Goal: Task Accomplishment & Management: Manage account settings

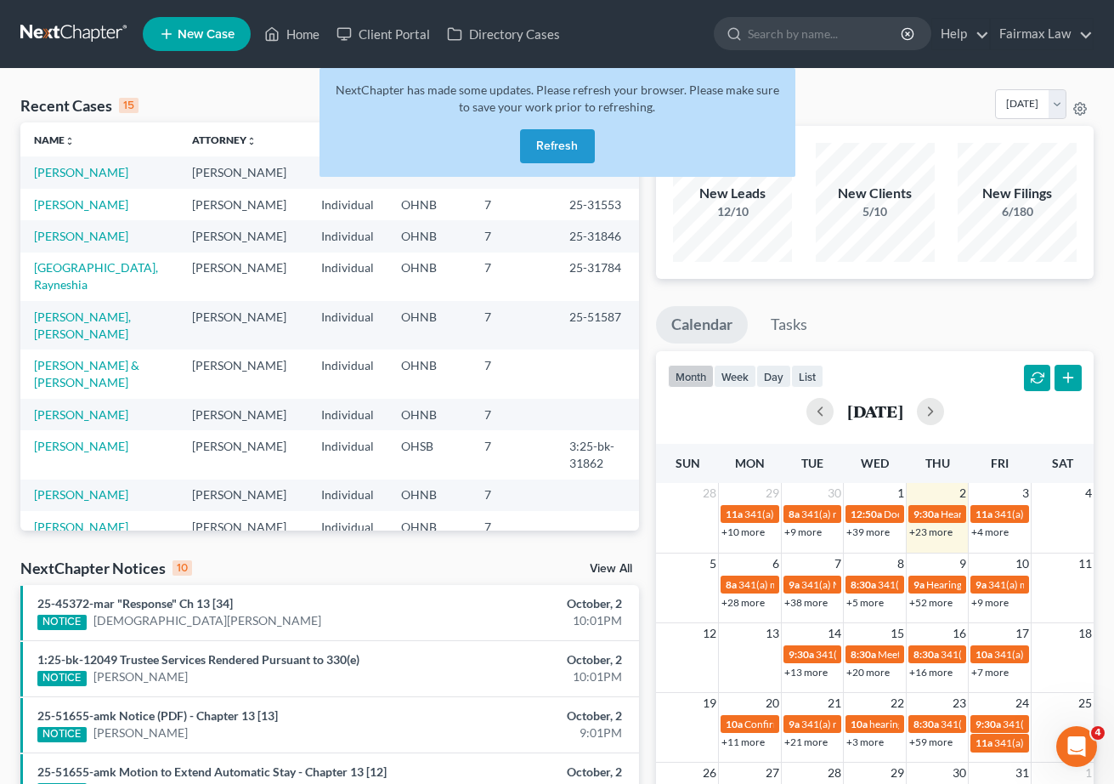
click at [579, 154] on button "Refresh" at bounding box center [557, 146] width 75 height 34
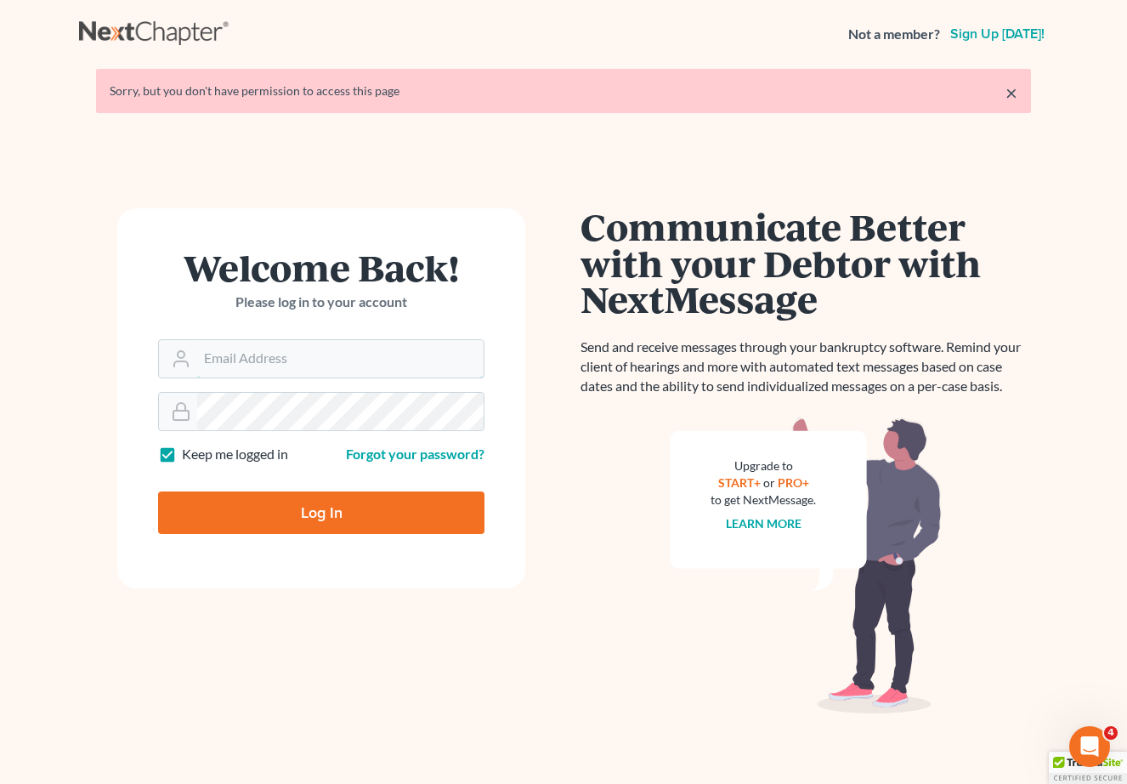
type input "[EMAIL_ADDRESS][DOMAIN_NAME]"
click at [321, 511] on input "Log In" at bounding box center [321, 512] width 326 height 42
type input "Thinking..."
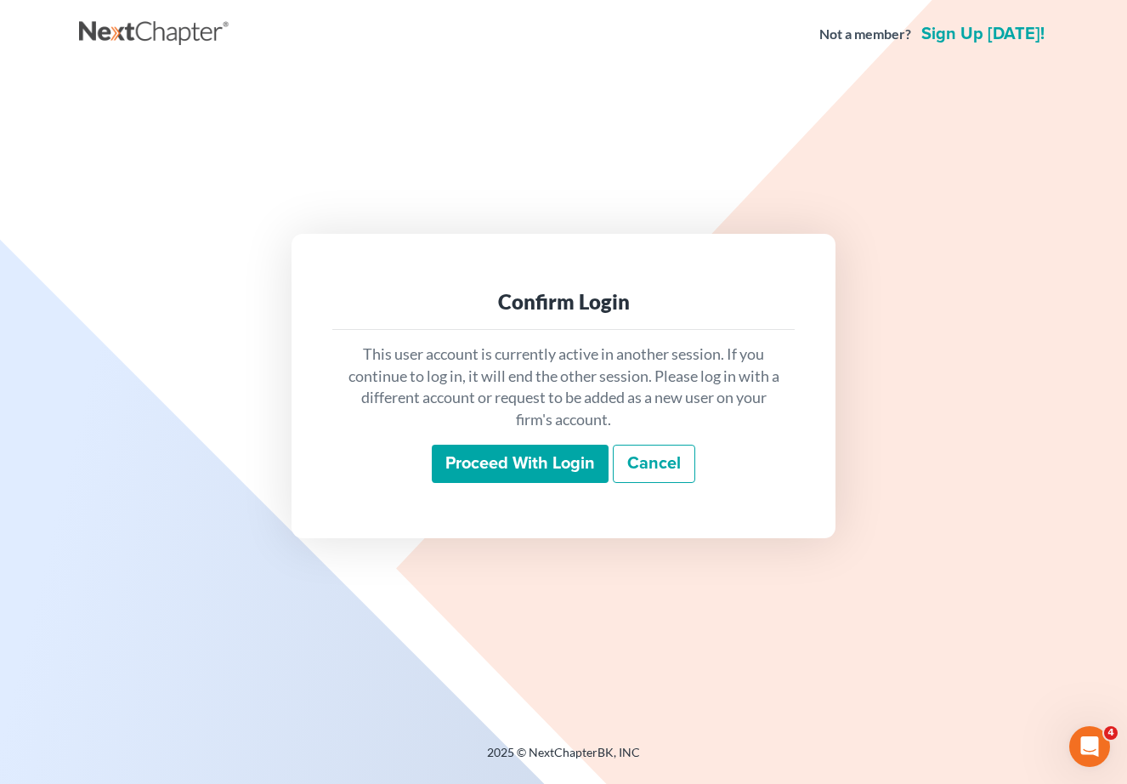
click at [603, 457] on input "Proceed with login" at bounding box center [520, 463] width 177 height 39
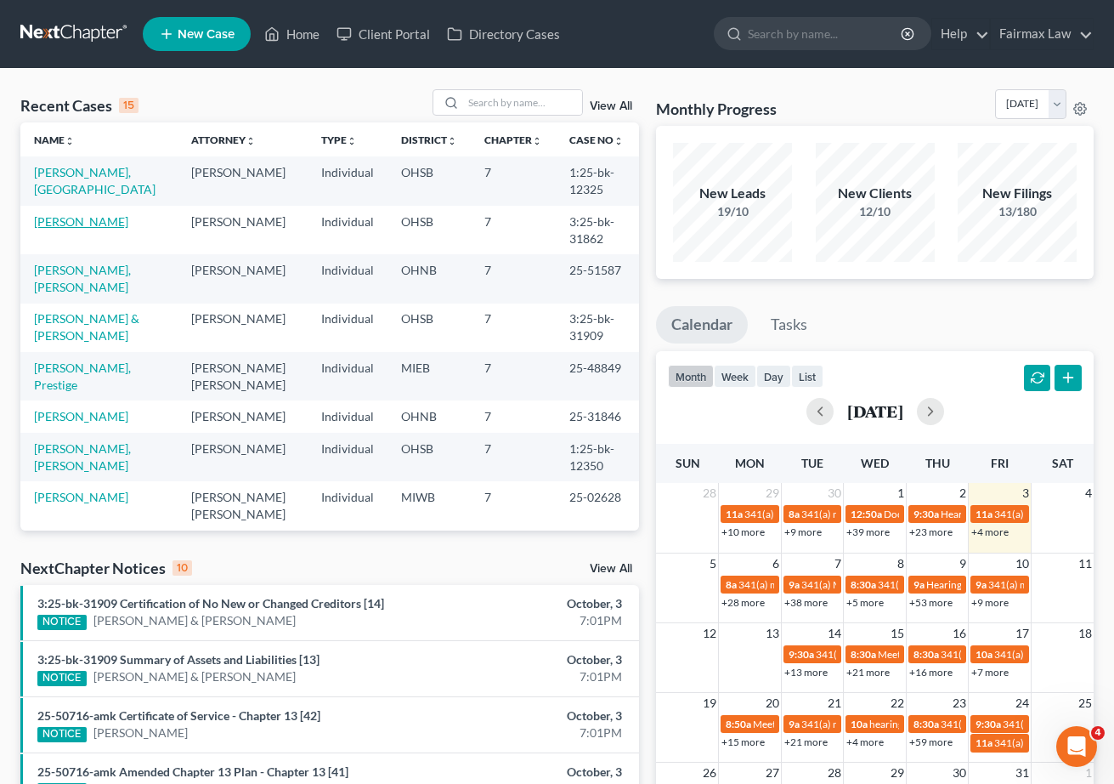
click at [84, 224] on link "[PERSON_NAME]" at bounding box center [81, 221] width 94 height 14
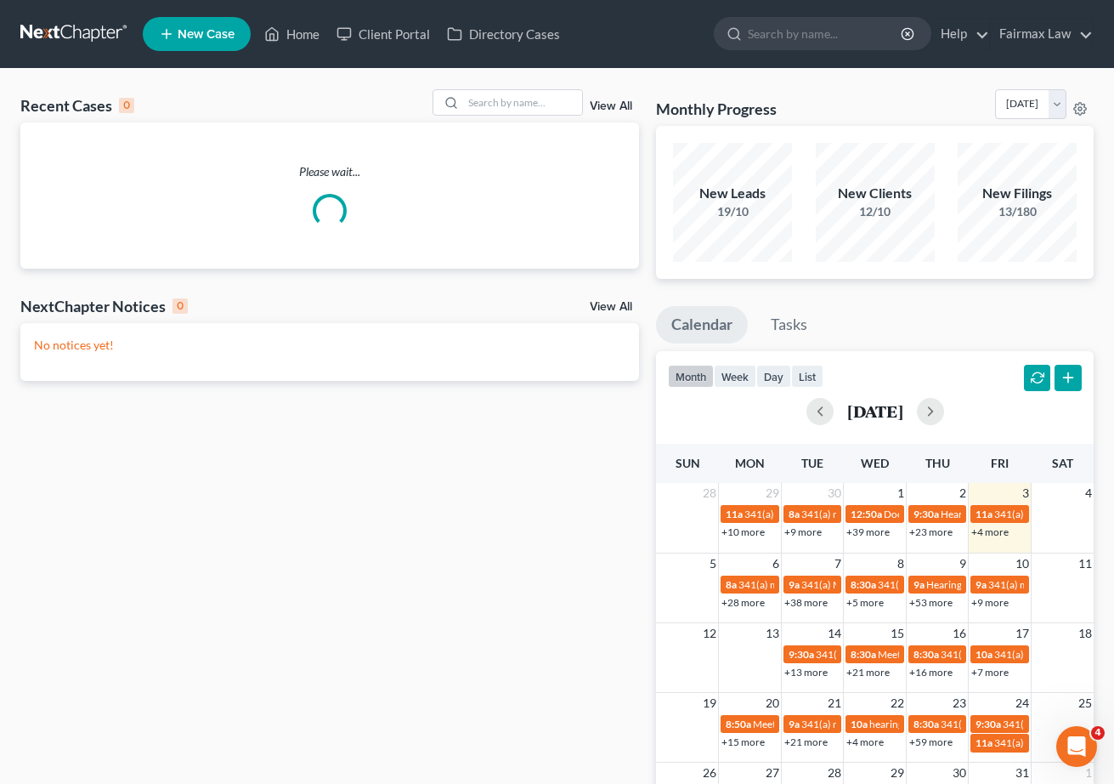
click at [611, 103] on link "View All" at bounding box center [611, 106] width 42 height 12
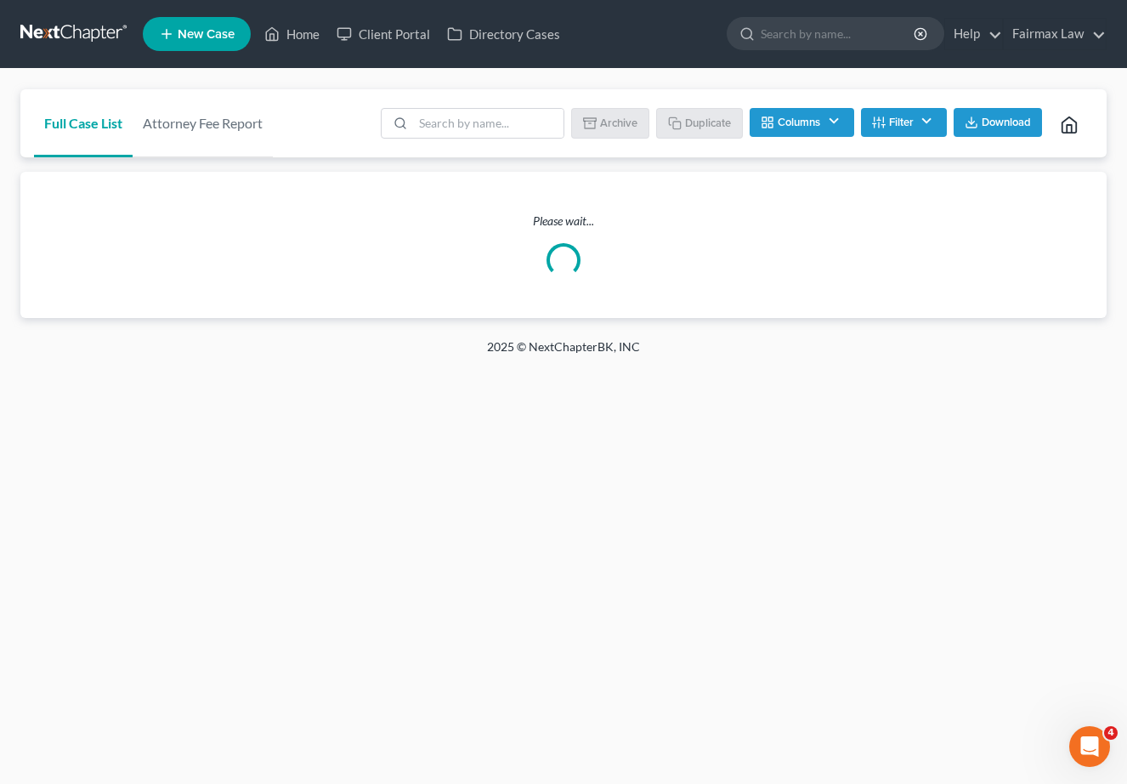
click at [925, 127] on button "Filter" at bounding box center [904, 122] width 86 height 29
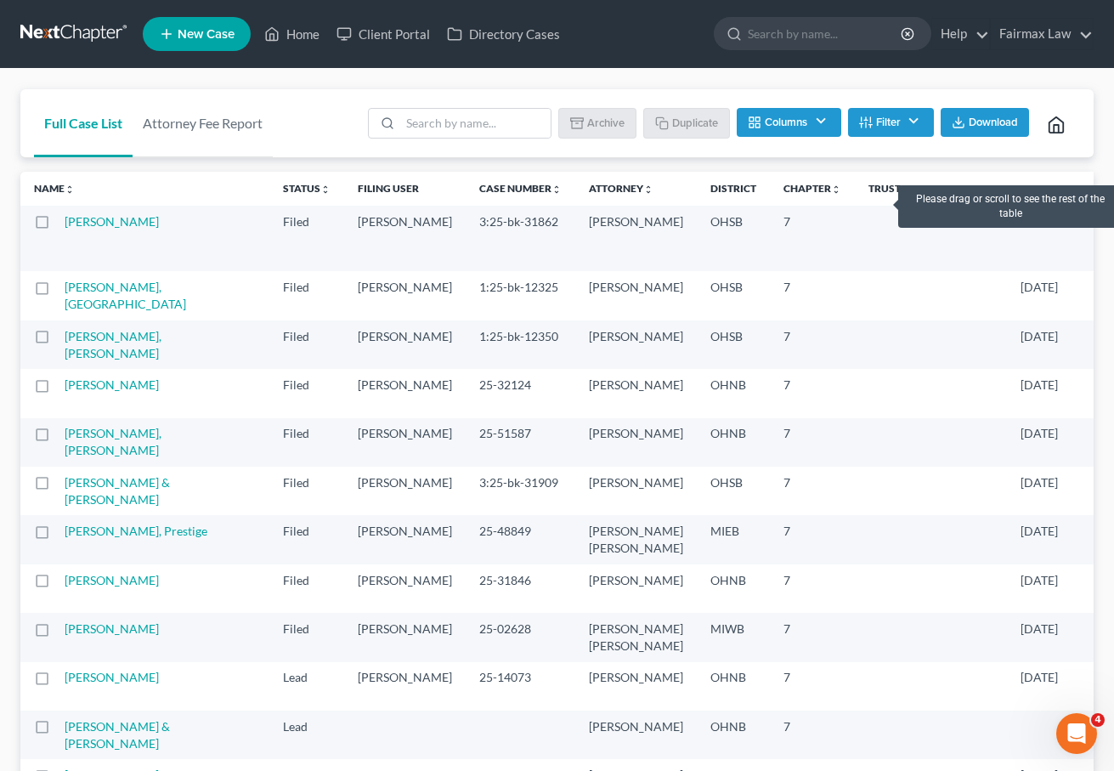
click at [1007, 199] on th "Filing Date unfold_more expand_more expand_less" at bounding box center [1056, 189] width 99 height 34
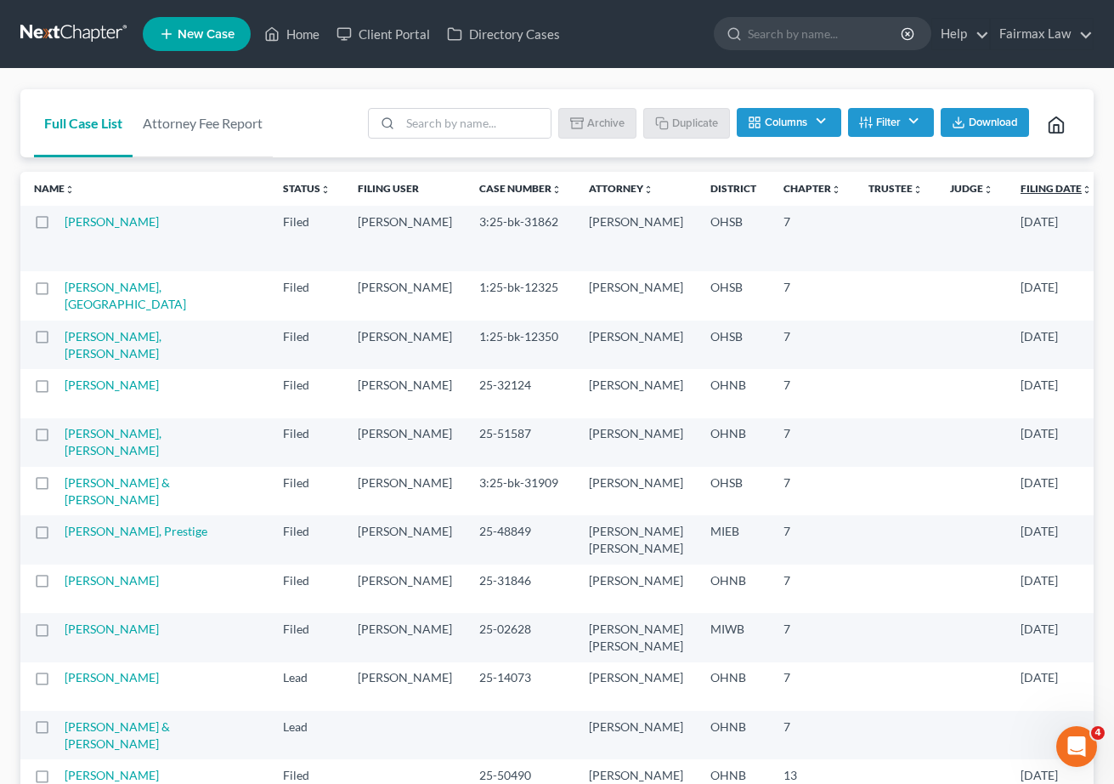
click at [1021, 187] on link "Filing Date unfold_more expand_more expand_less" at bounding box center [1056, 188] width 71 height 13
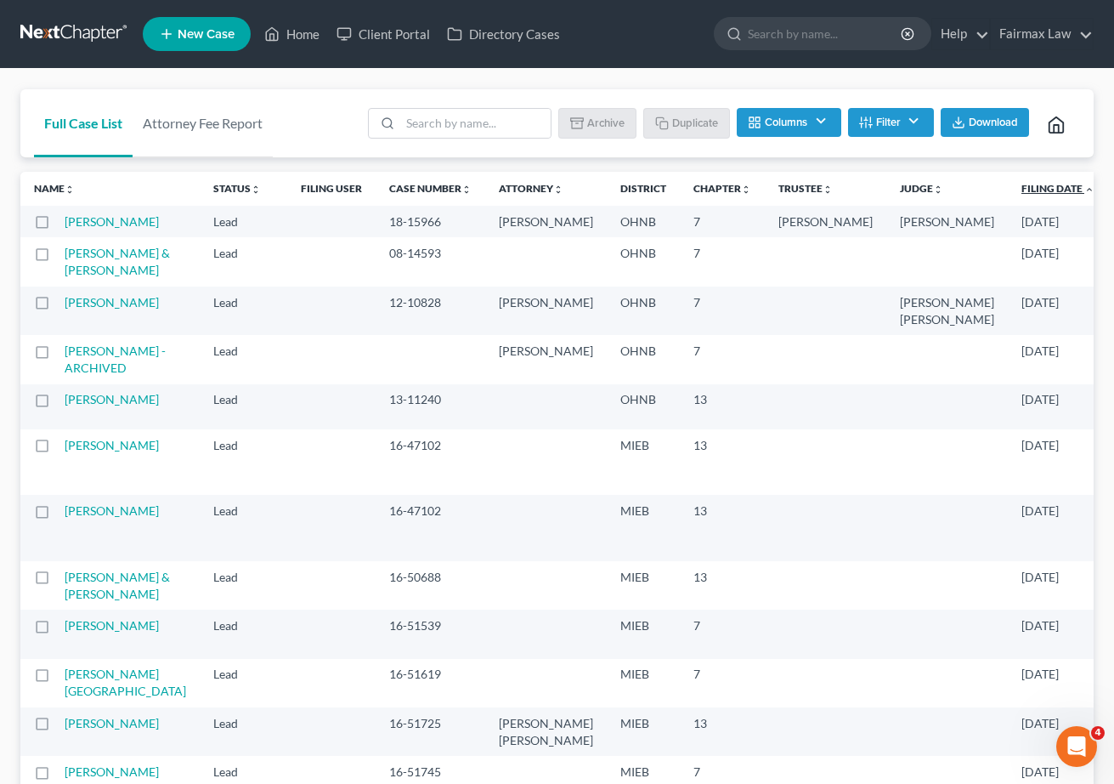
click at [1022, 189] on link "Filing Date unfold_more expand_more expand_less" at bounding box center [1058, 188] width 73 height 13
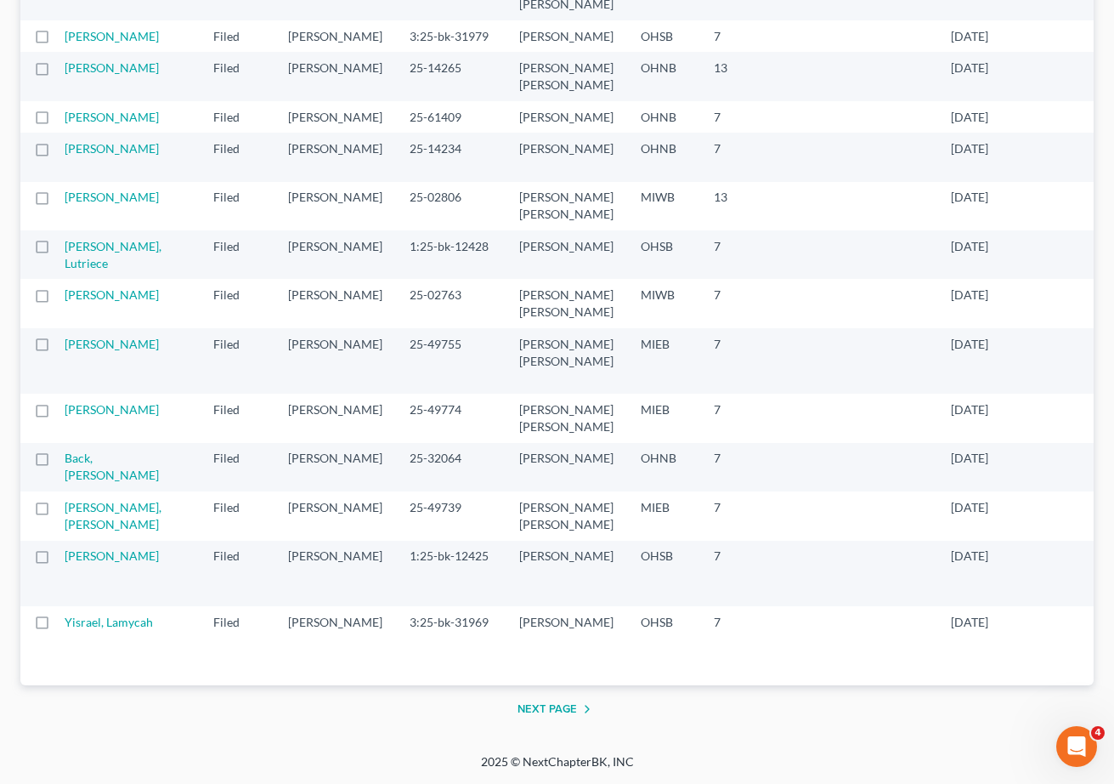
scroll to position [3248, 0]
